Goal: Task Accomplishment & Management: Use online tool/utility

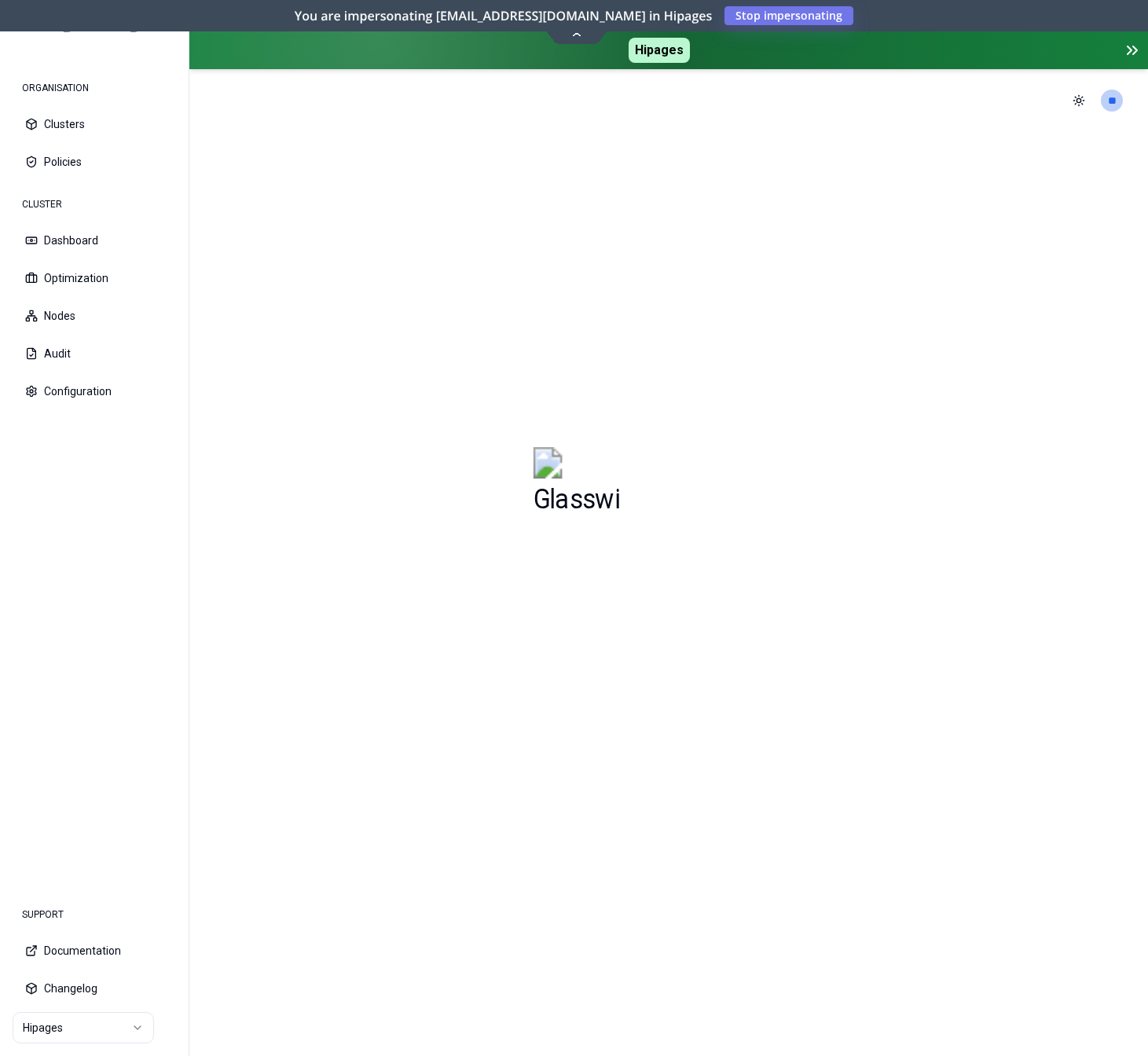
click at [572, 33] on icon at bounding box center [576, 33] width 21 height 12
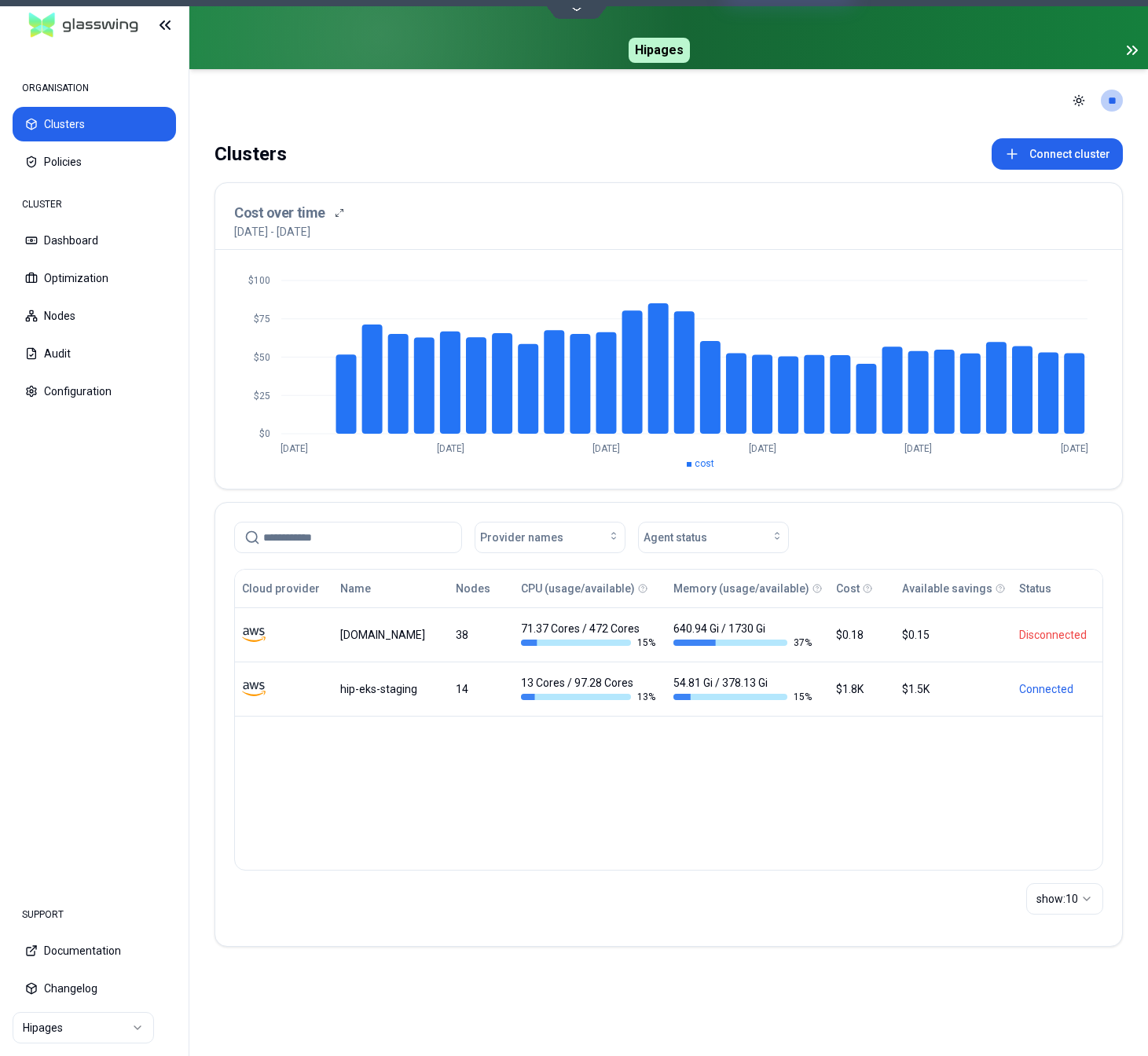
click at [88, 1023] on html "ORGANISATION Clusters Policies CLUSTER Dashboard Optimization Nodes Audit Confi…" at bounding box center [574, 528] width 1148 height 1056
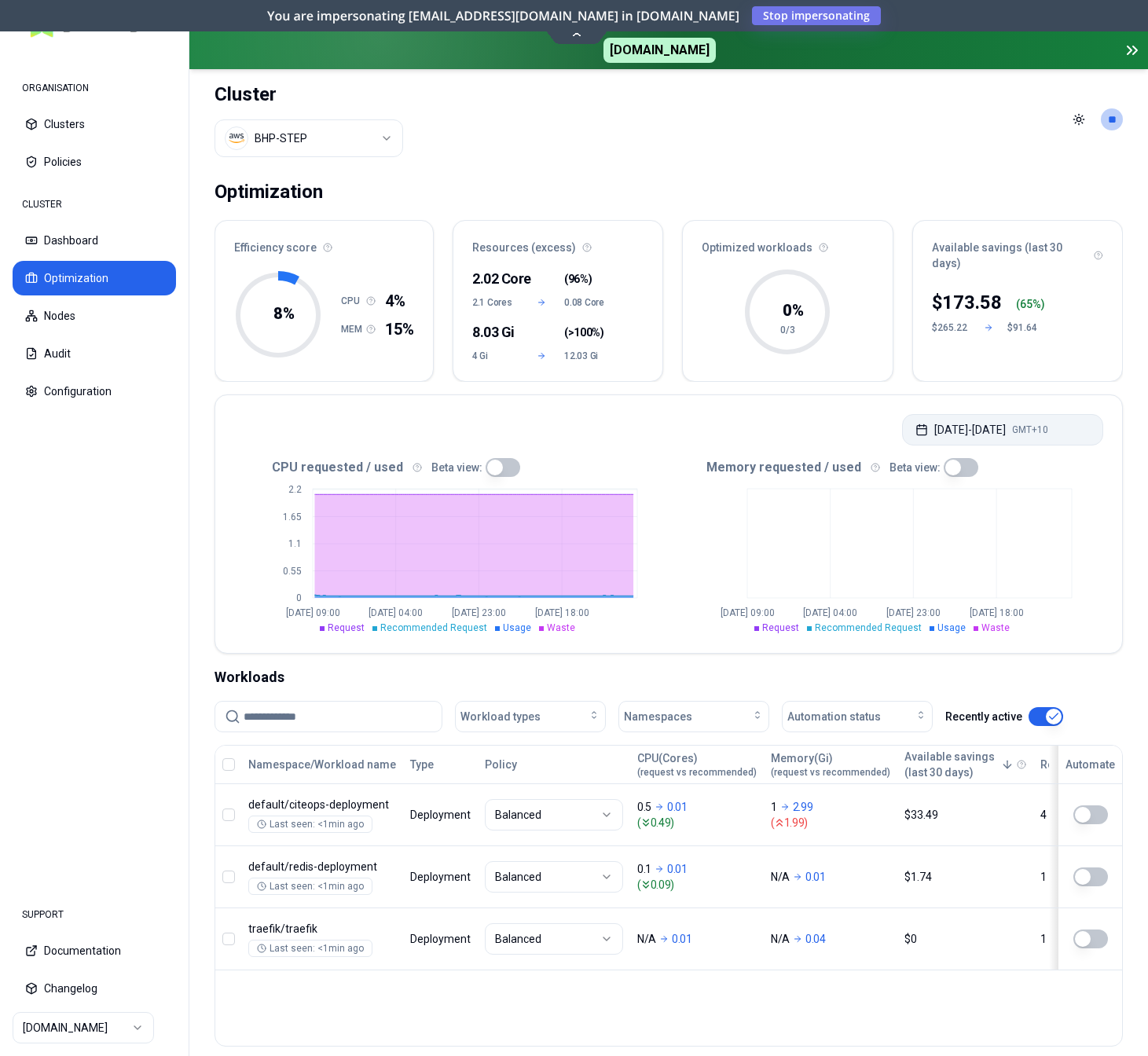
click at [987, 428] on button "Aug 08, 2025 - Aug 15, 2025 GMT+10" at bounding box center [1002, 430] width 201 height 31
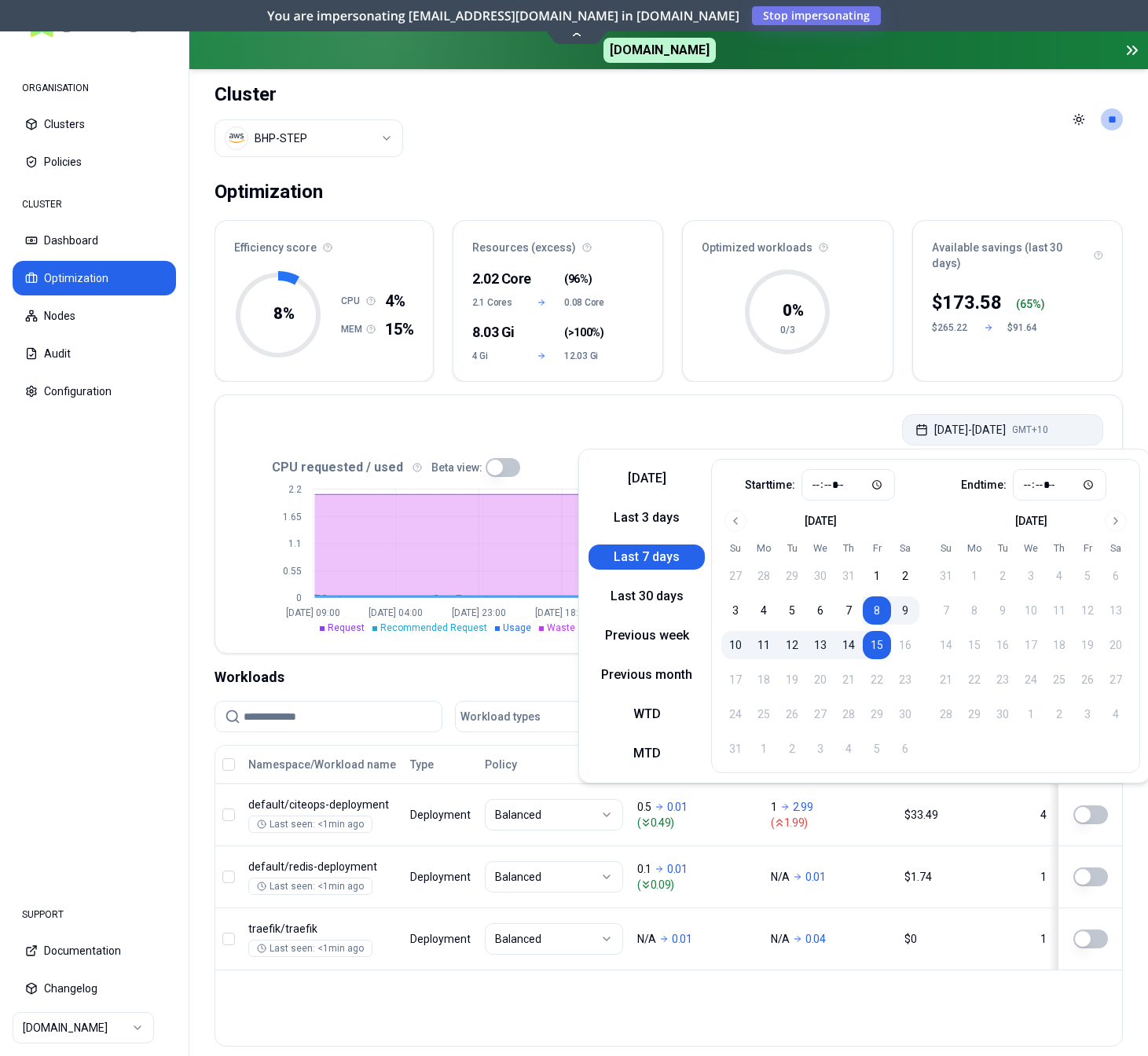
click at [987, 428] on button "Aug 08, 2025 - Aug 15, 2025 GMT+10" at bounding box center [1002, 430] width 201 height 31
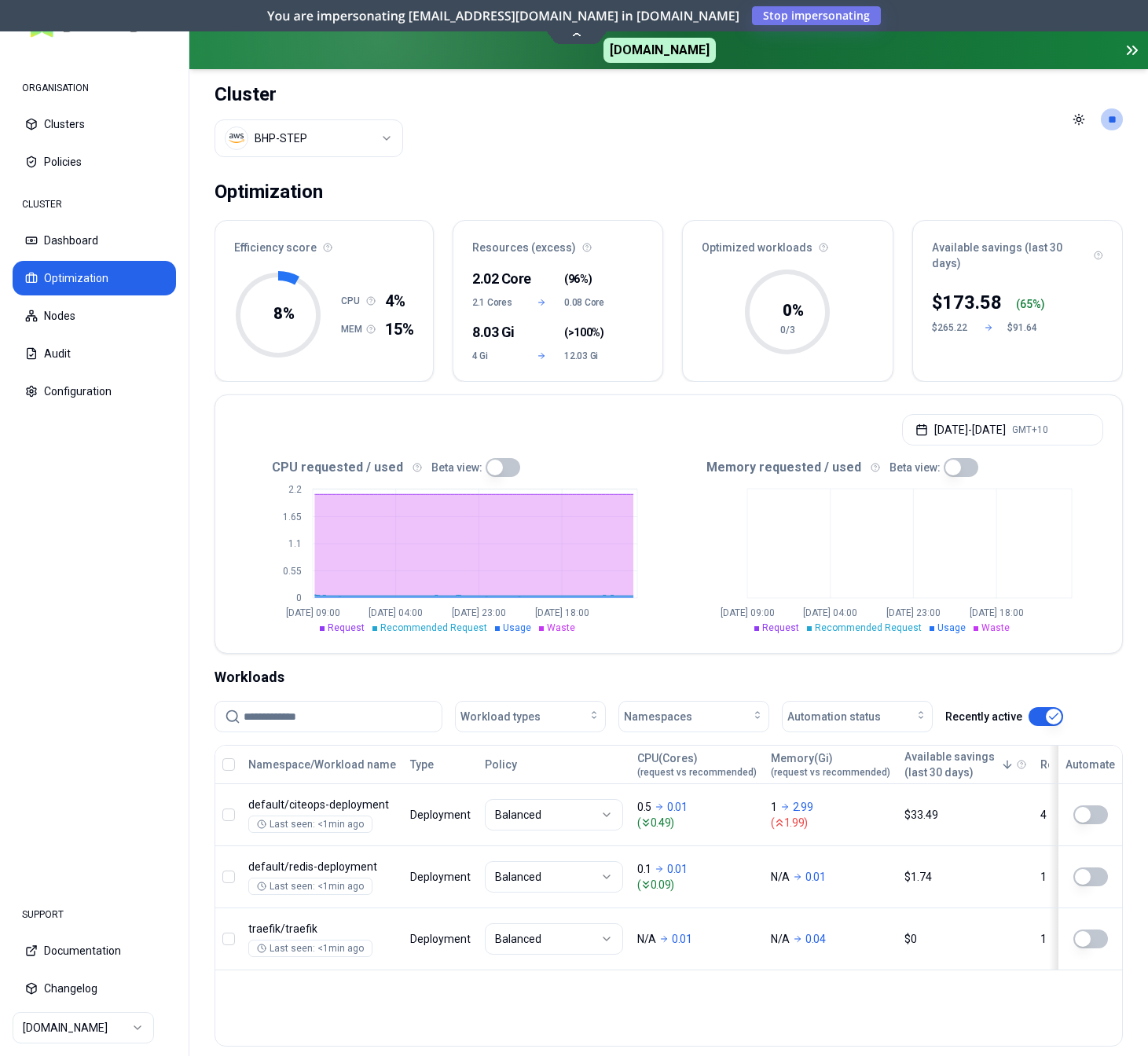
click at [935, 556] on icon "Aug 8 09:00 Aug 10 04:00 Aug 11 23:00 Aug 13 18:00" at bounding box center [886, 556] width 435 height 157
click at [944, 471] on button "button" at bounding box center [961, 468] width 35 height 19
click at [955, 469] on button "button" at bounding box center [961, 468] width 35 height 19
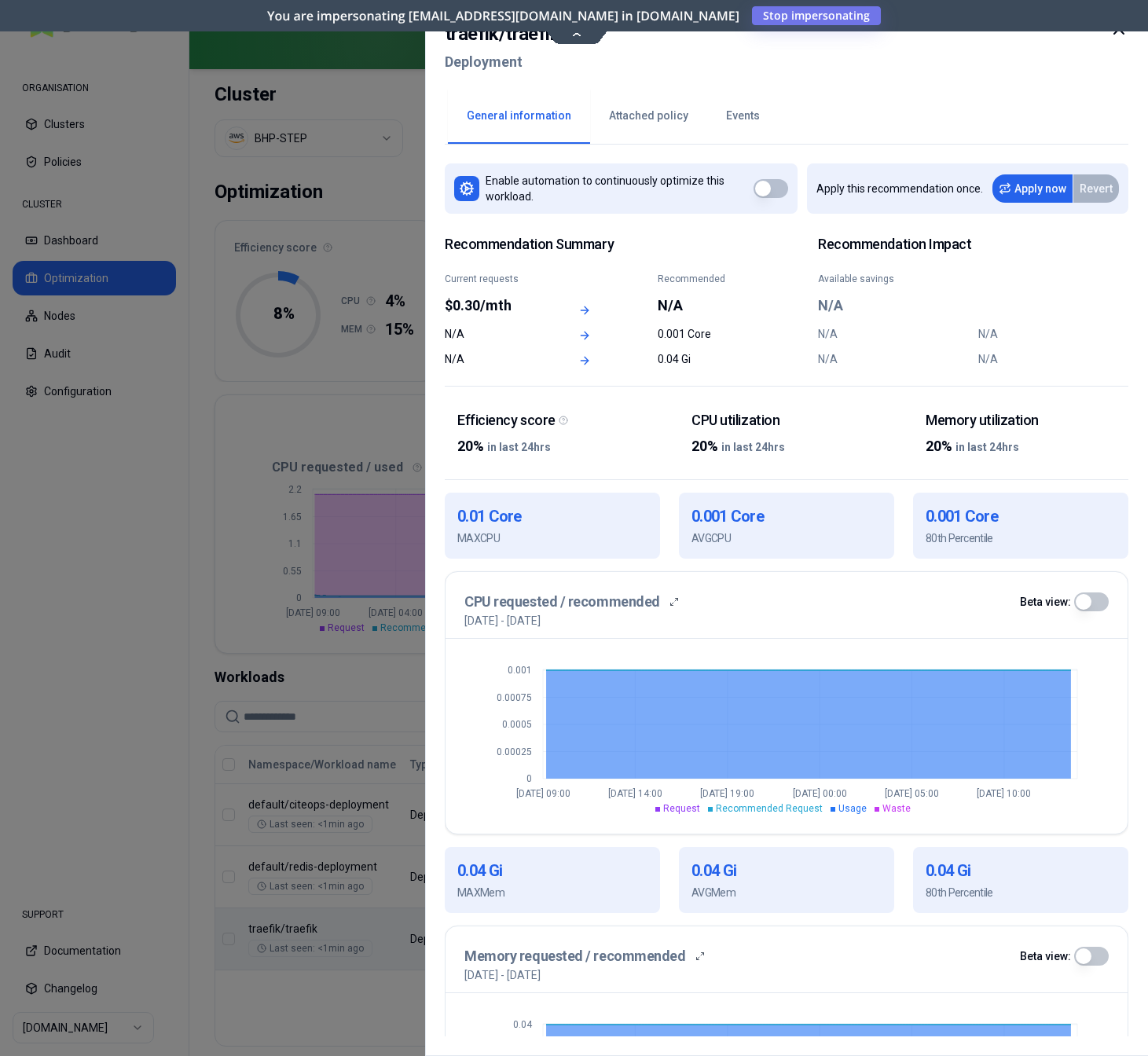
click at [184, 594] on div at bounding box center [574, 528] width 1148 height 1056
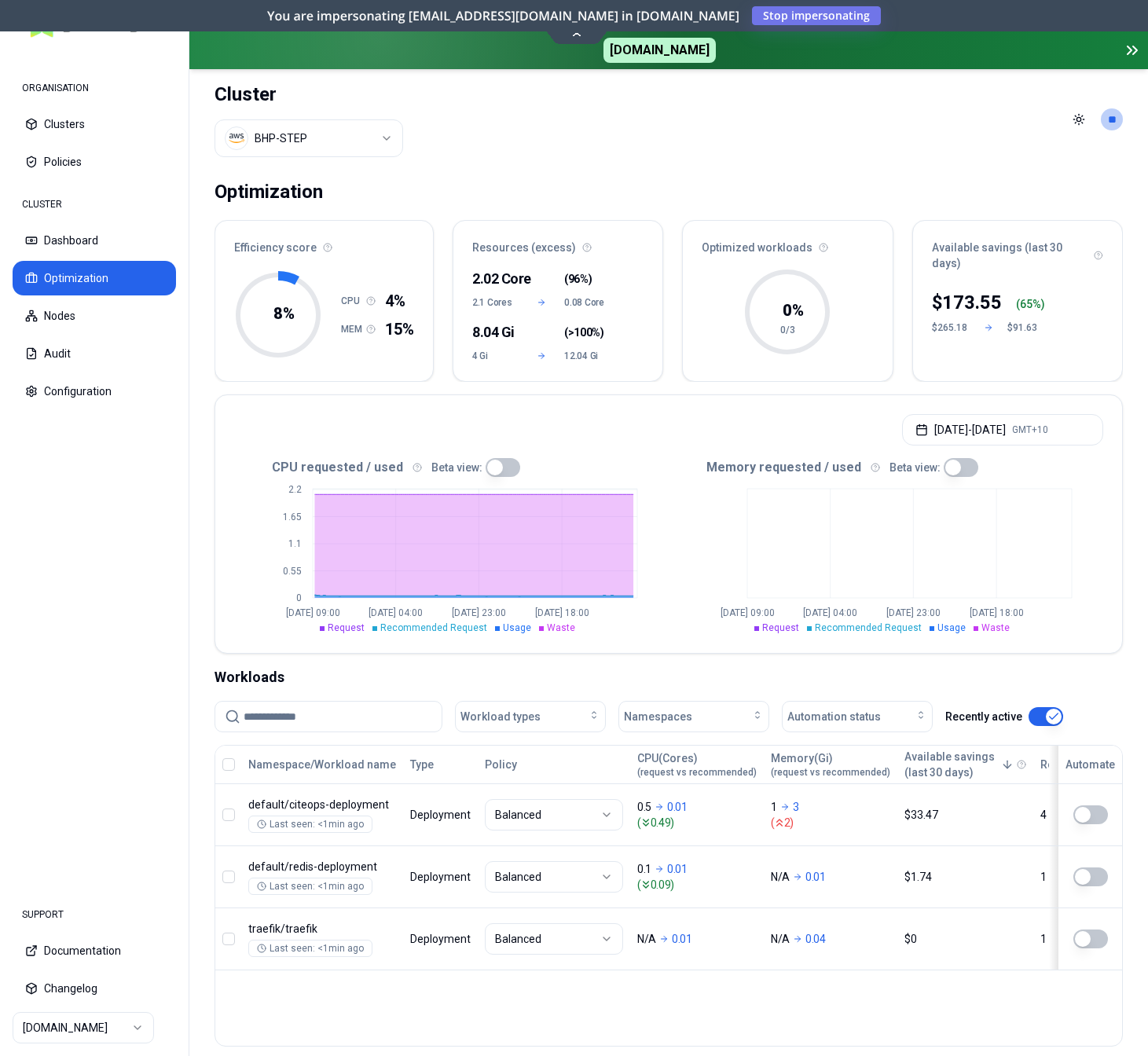
click at [87, 1030] on html "ORGANISATION Clusters Policies CLUSTER Dashboard Optimization Nodes Audit Confi…" at bounding box center [574, 528] width 1148 height 1056
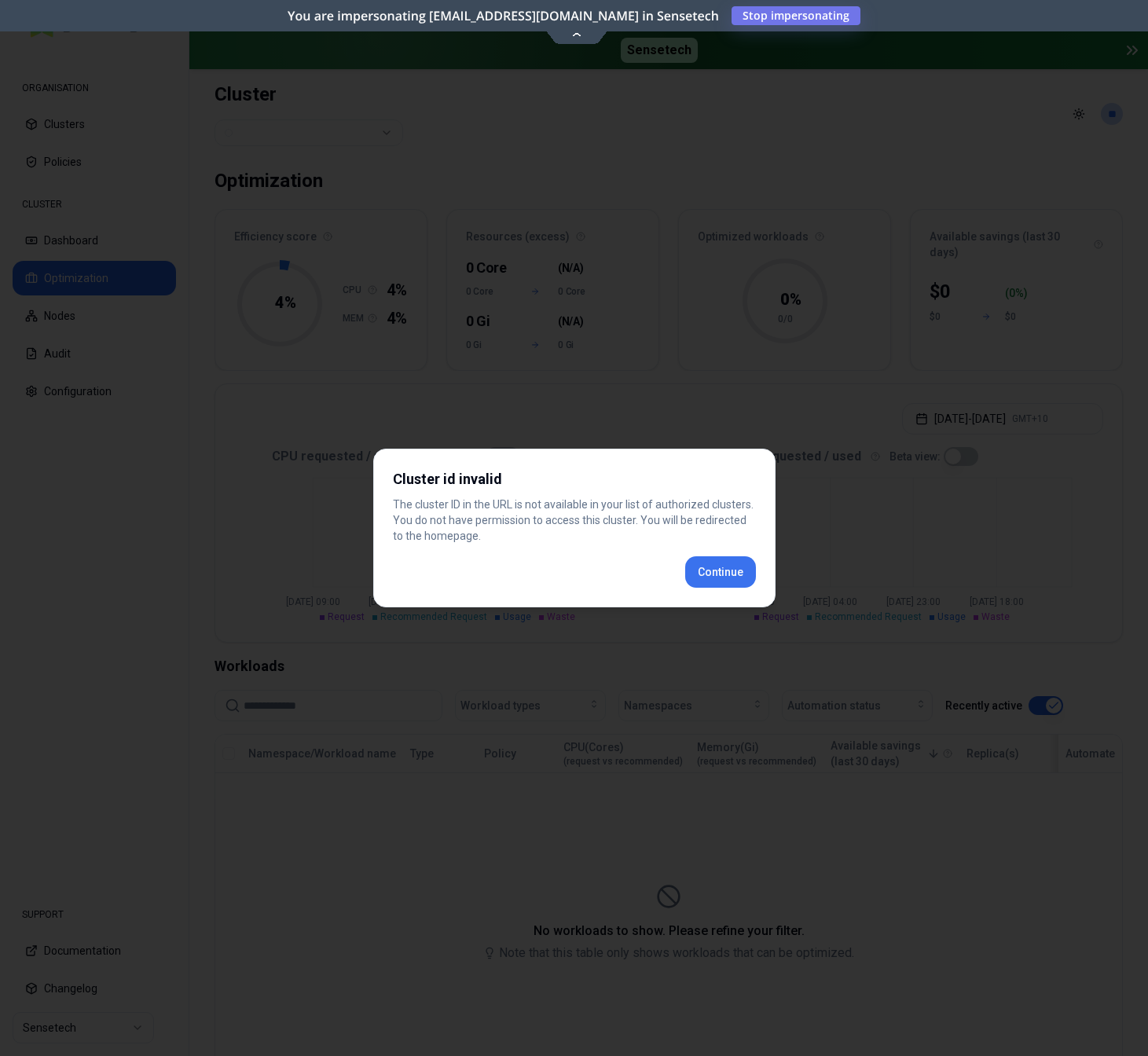
click at [708, 571] on div "Cluster id invalid The cluster ID in the URL is not available in your list of a…" at bounding box center [574, 528] width 402 height 159
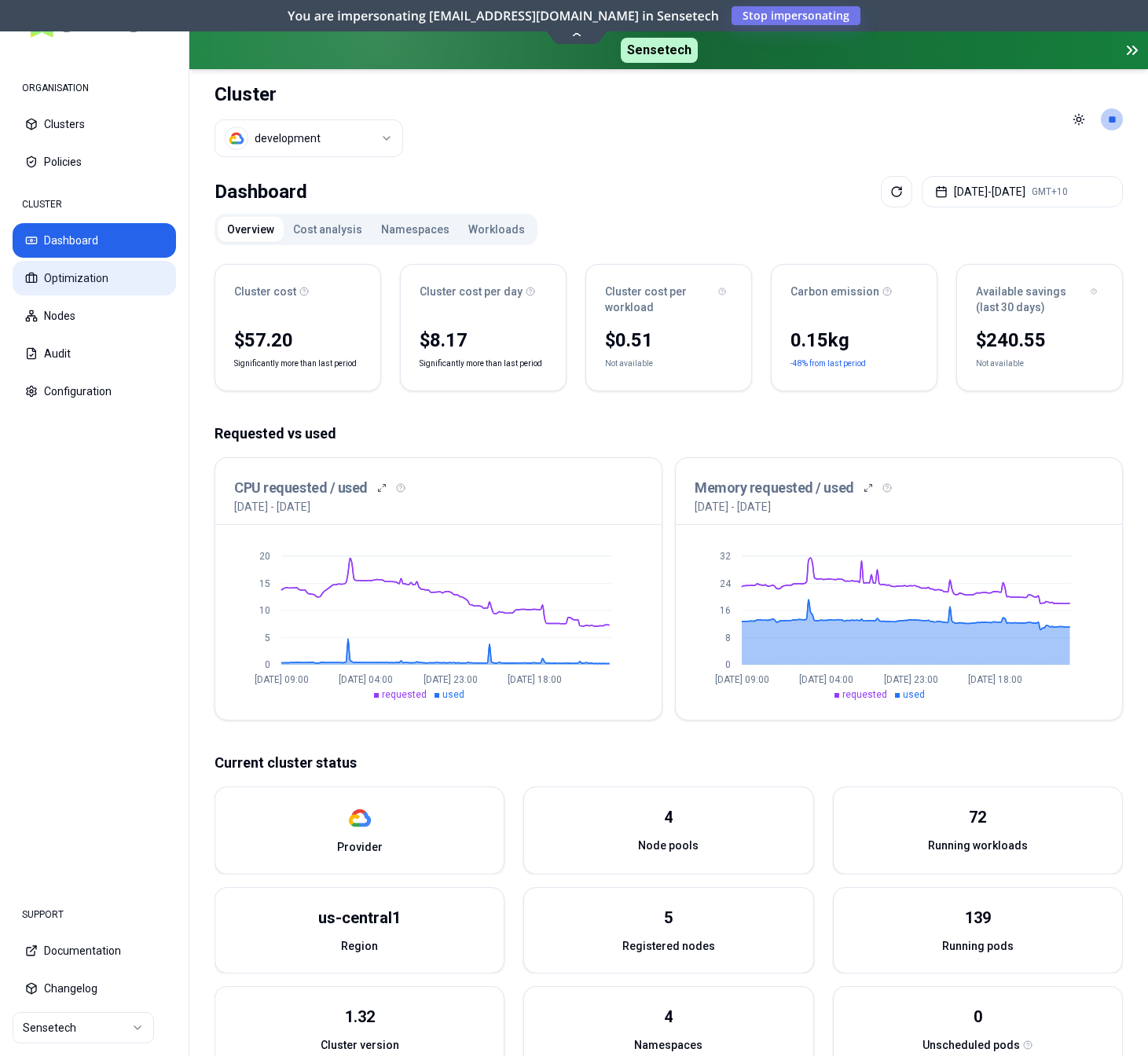
click at [117, 282] on button "Optimization" at bounding box center [94, 278] width 164 height 35
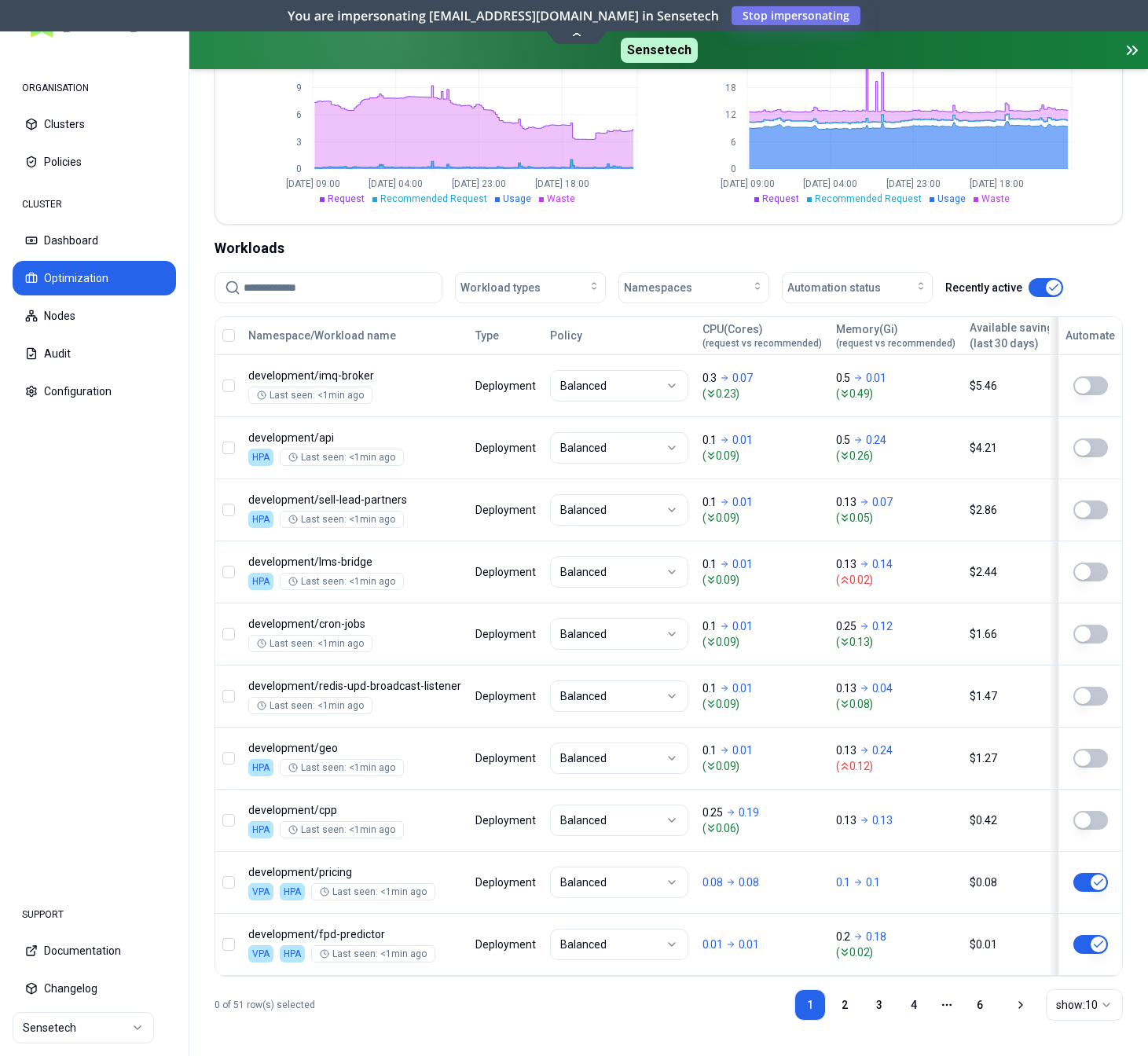
scroll to position [432, 0]
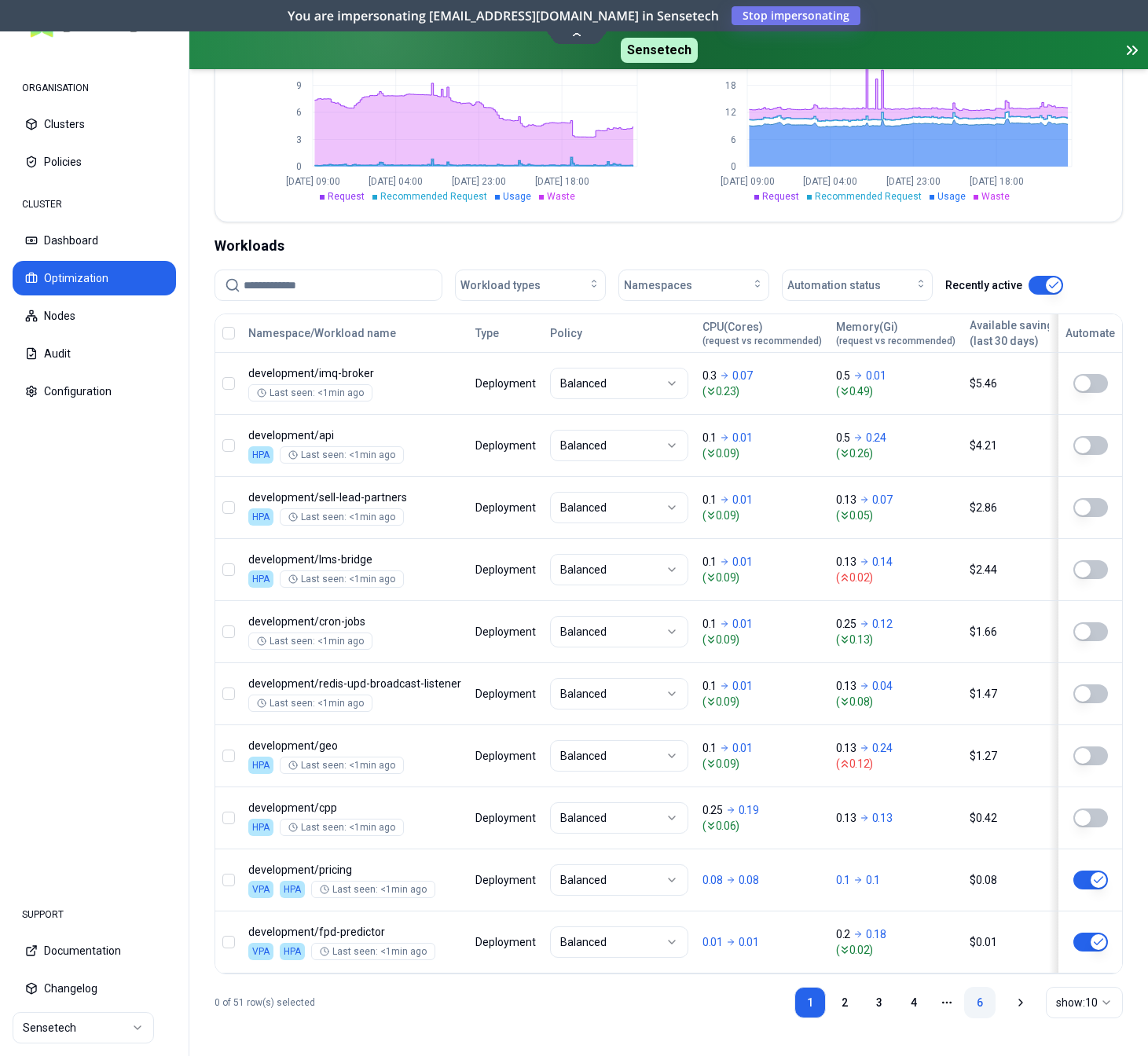
click at [976, 1008] on link "6" at bounding box center [980, 1002] width 31 height 31
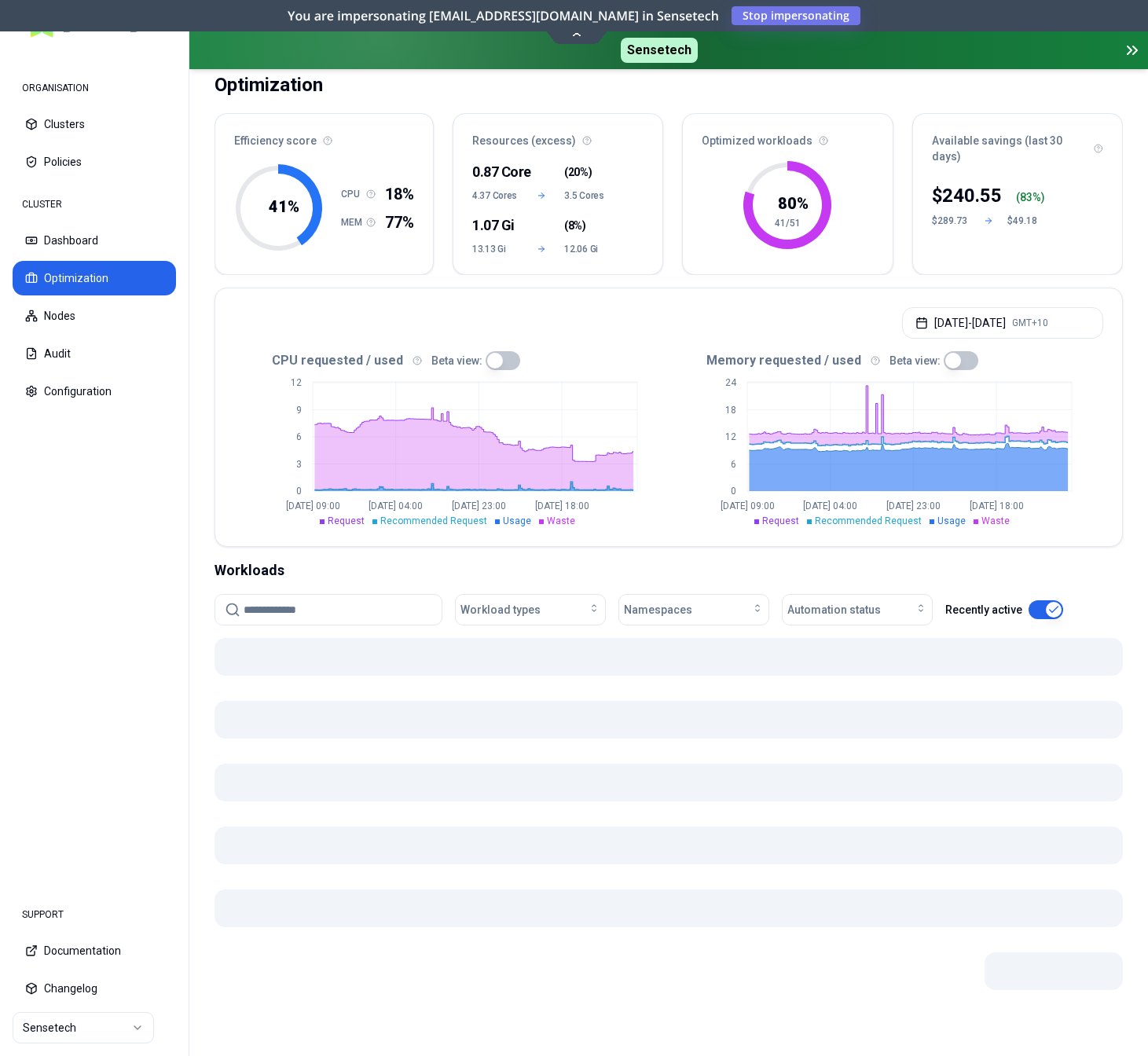
scroll to position [72, 0]
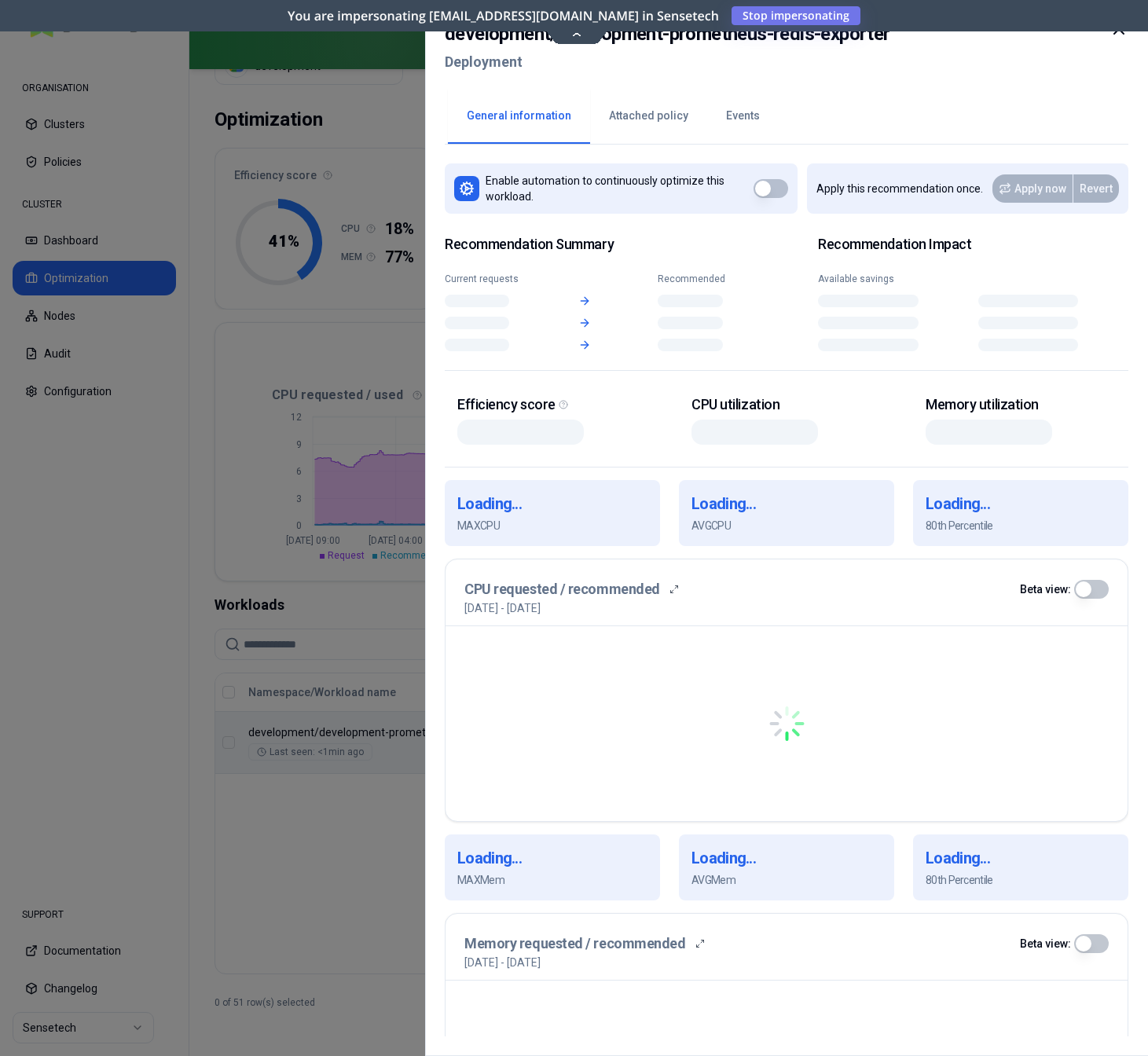
scroll to position [72, 0]
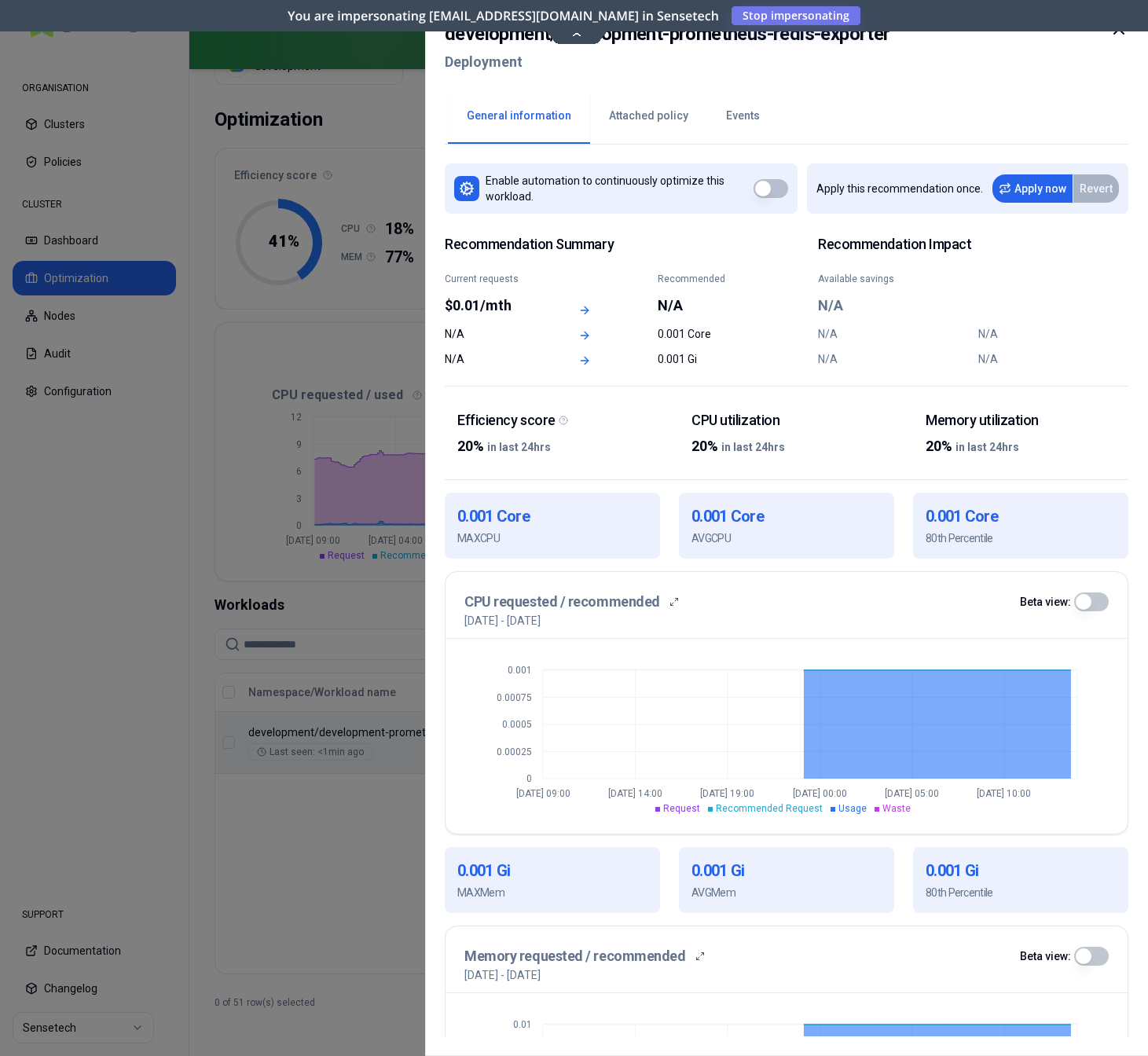
click at [135, 534] on div at bounding box center [574, 528] width 1148 height 1056
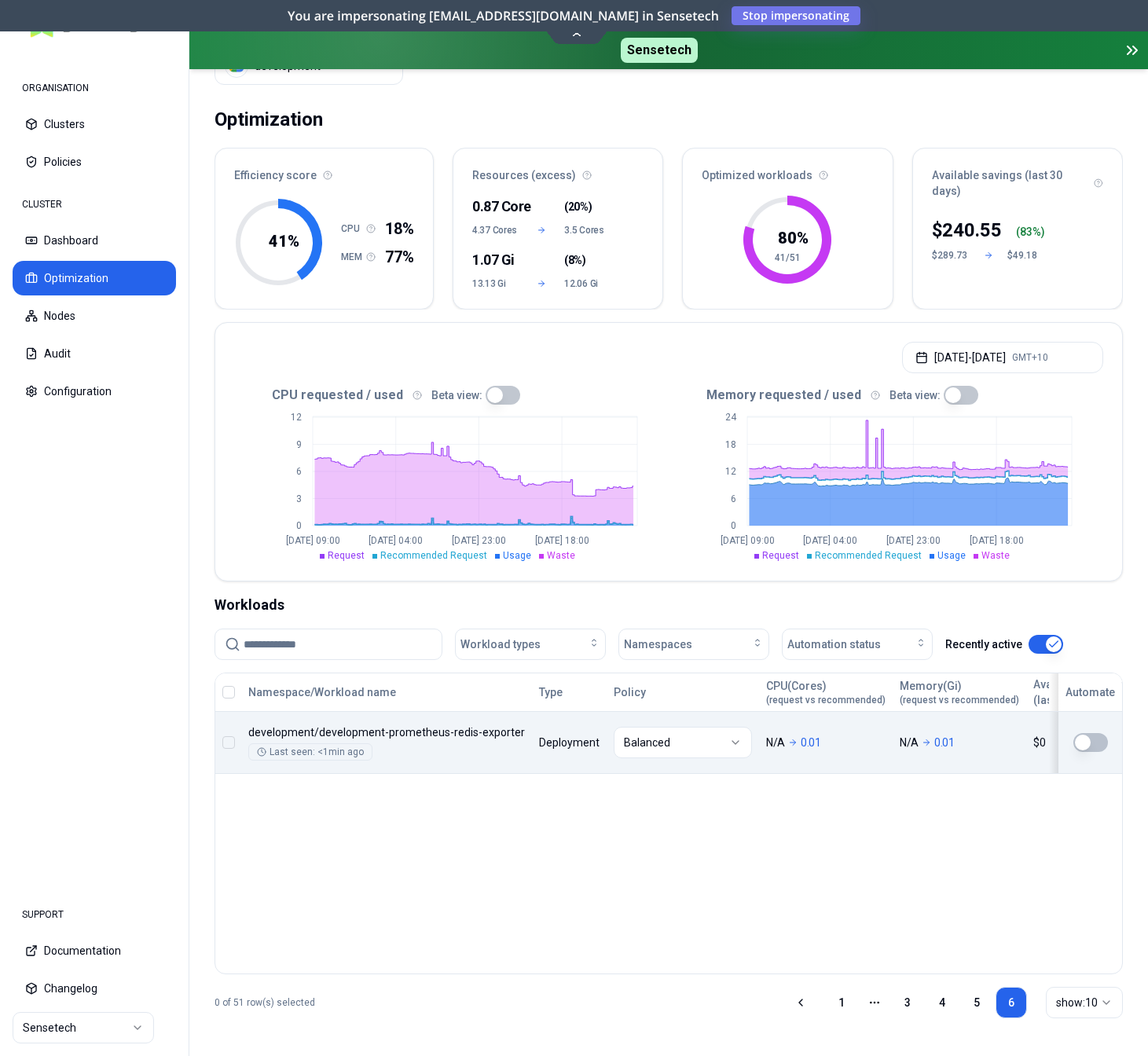
click at [805, 1004] on div "1 More pages 3 4 5 6" at bounding box center [910, 1002] width 232 height 31
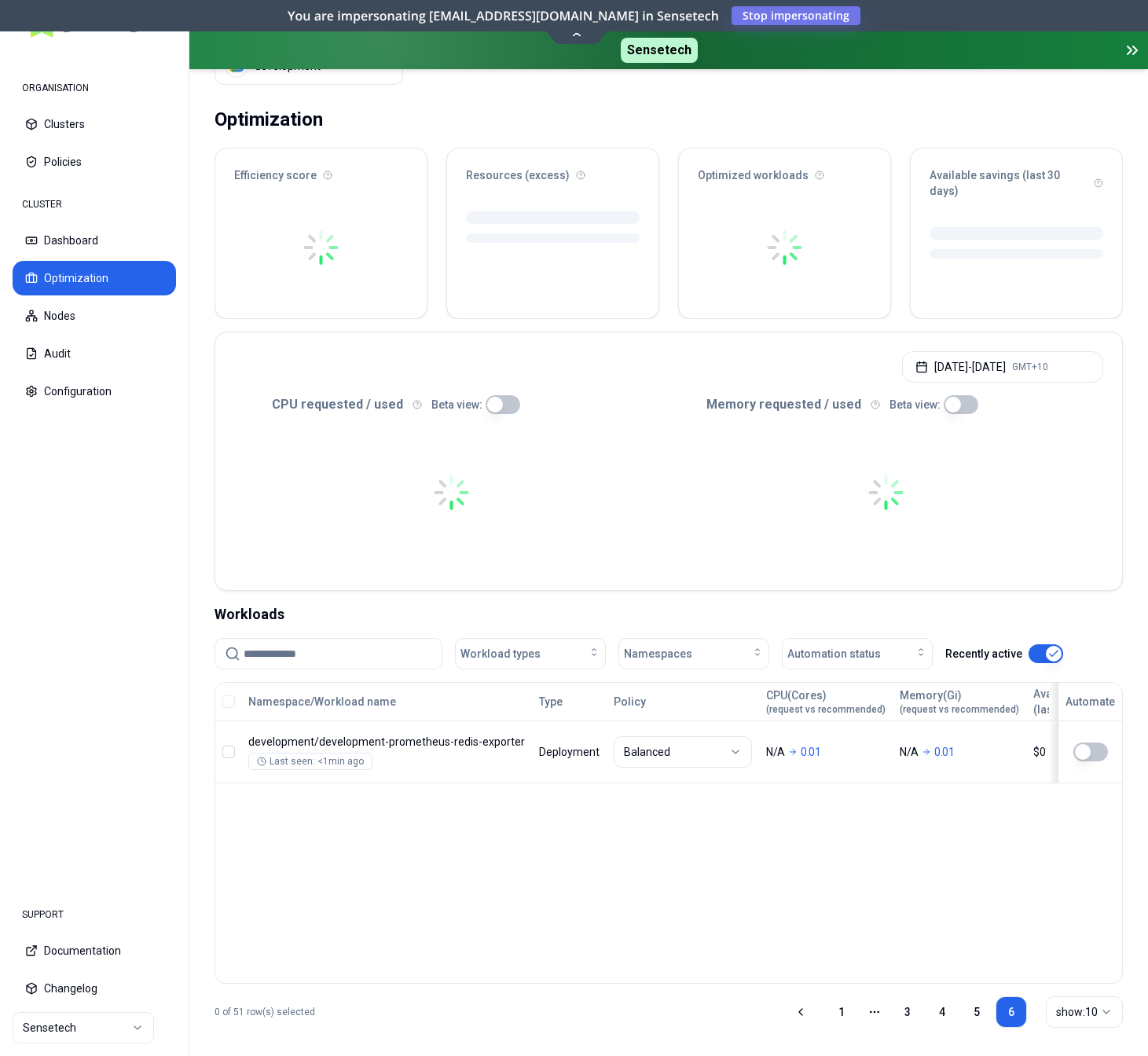
scroll to position [66, 0]
